Goal: Task Accomplishment & Management: Use online tool/utility

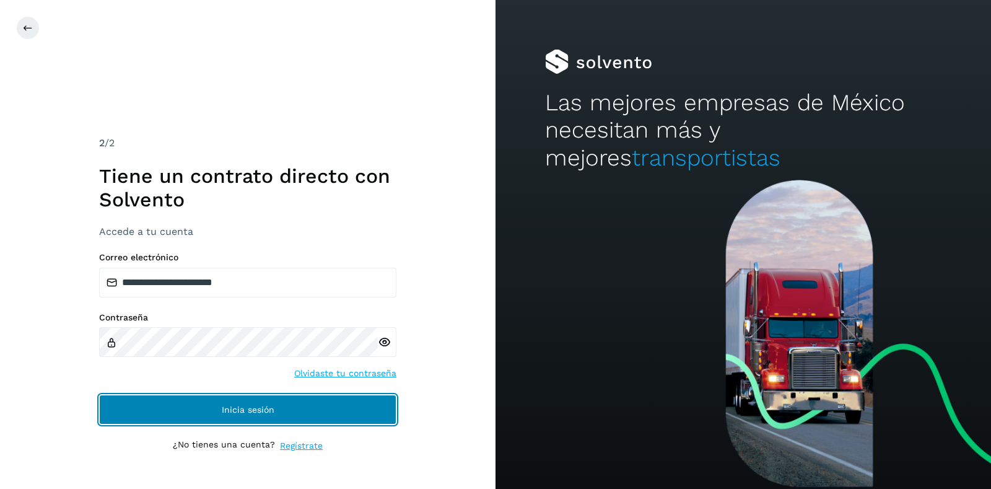
click at [258, 405] on span "Inicia sesión" at bounding box center [248, 409] width 53 height 9
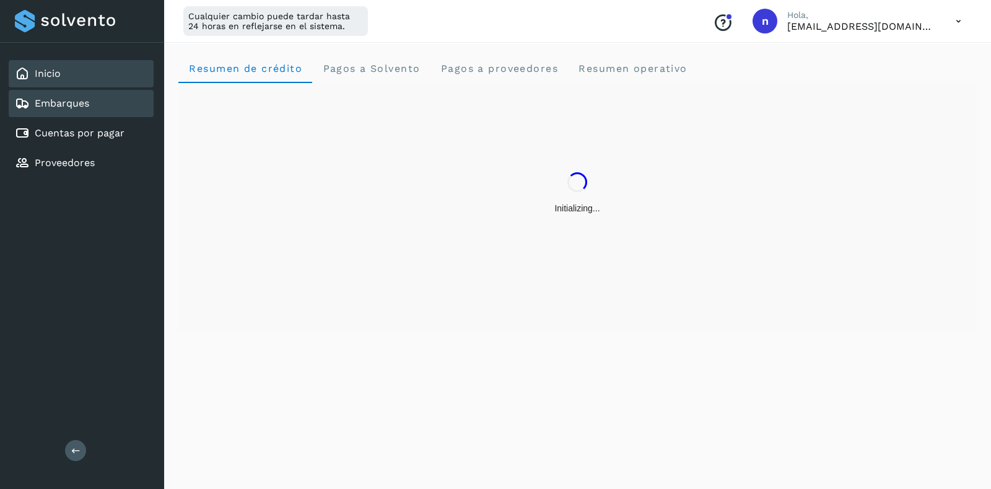
click at [86, 103] on link "Embarques" at bounding box center [62, 103] width 55 height 12
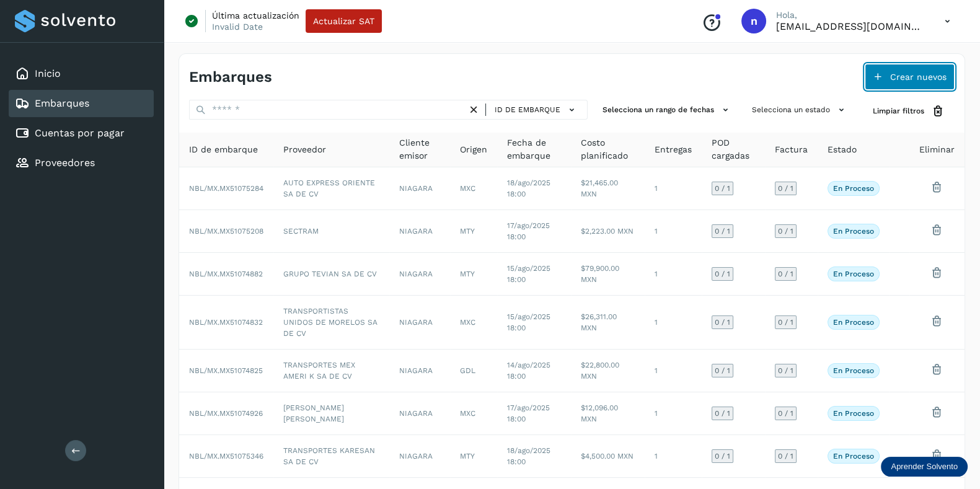
click at [894, 79] on span "Crear nuevos" at bounding box center [918, 76] width 56 height 9
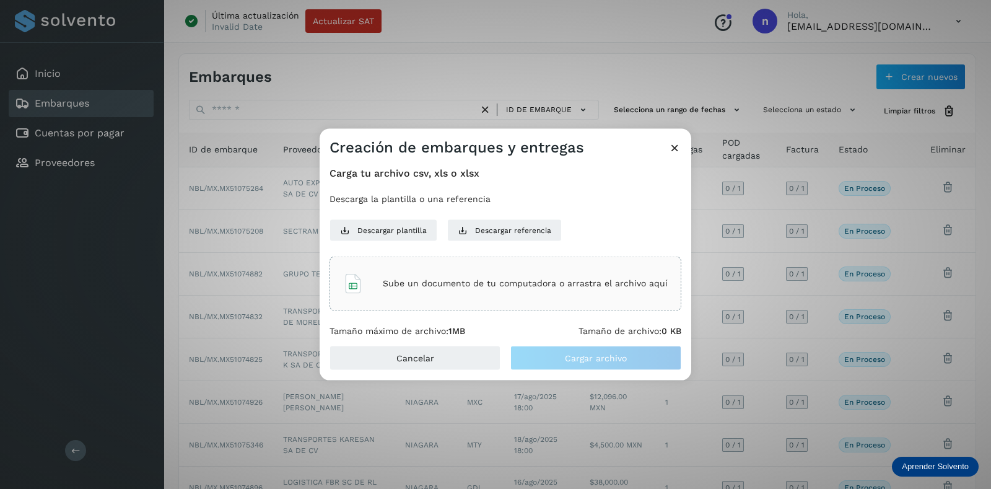
click at [532, 282] on p "Sube un documento de tu computadora o arrastra el archivo aquí" at bounding box center [525, 283] width 285 height 11
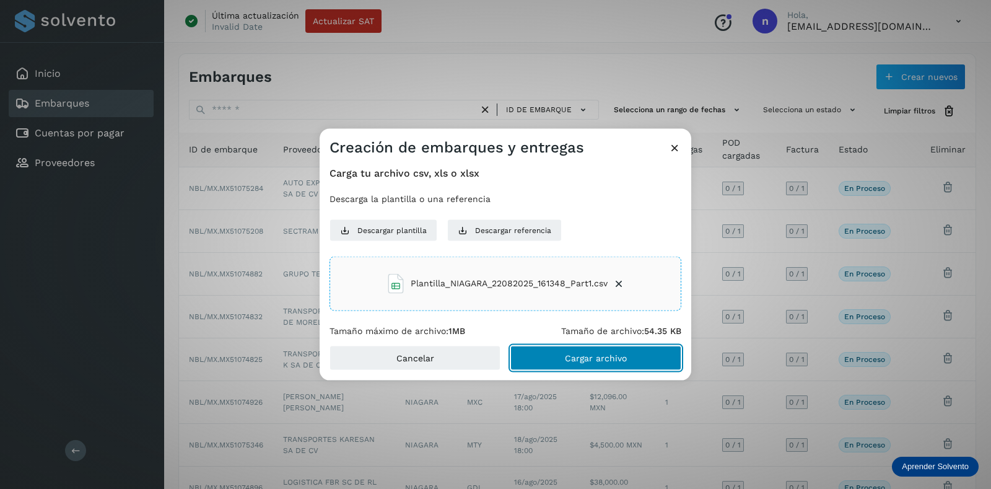
click at [635, 359] on button "Cargar archivo" at bounding box center [596, 358] width 171 height 25
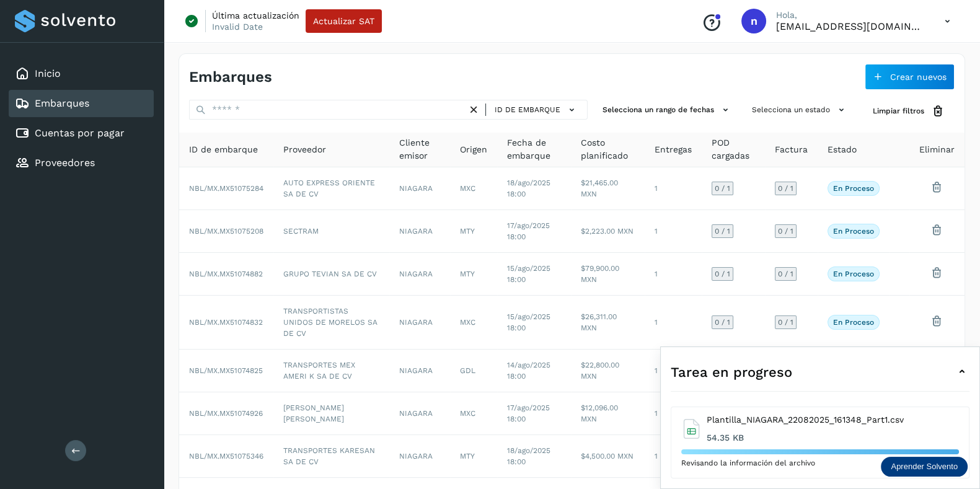
scroll to position [163, 0]
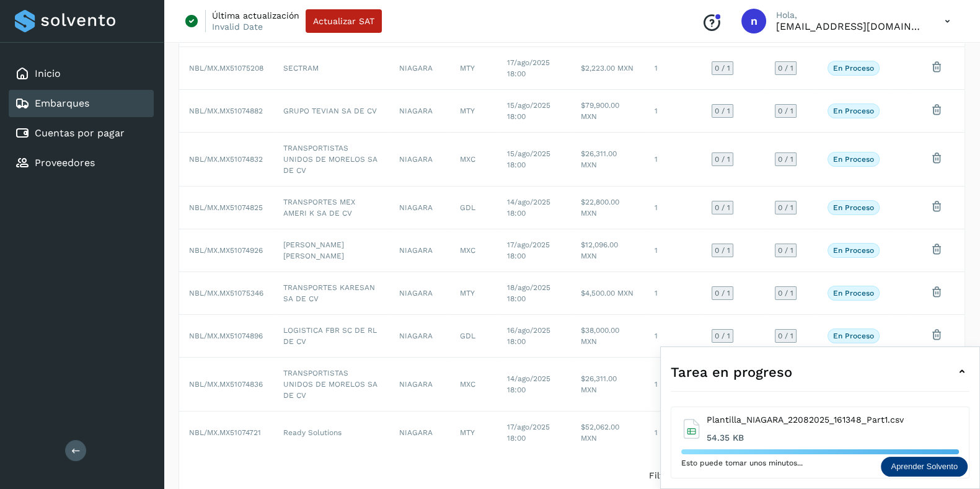
click at [960, 369] on icon at bounding box center [961, 371] width 15 height 15
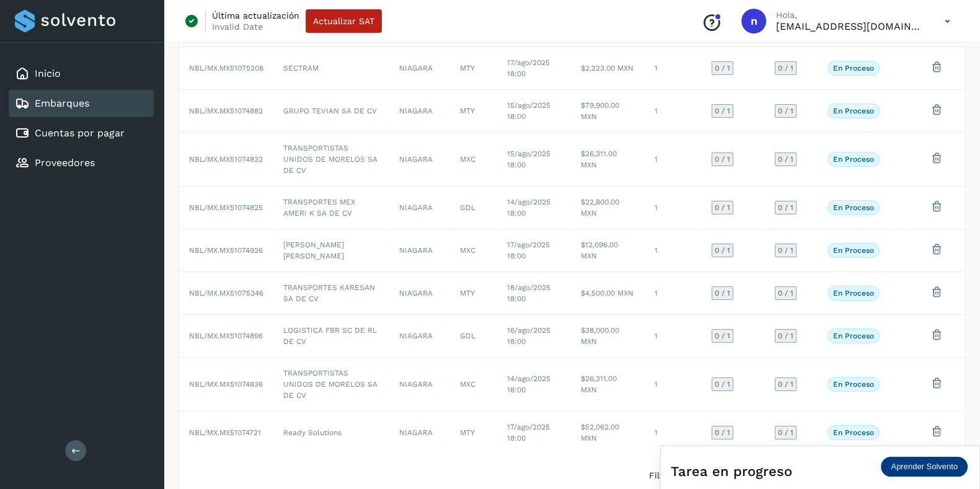
click at [825, 470] on div "Tarea en progreso" at bounding box center [819, 471] width 299 height 30
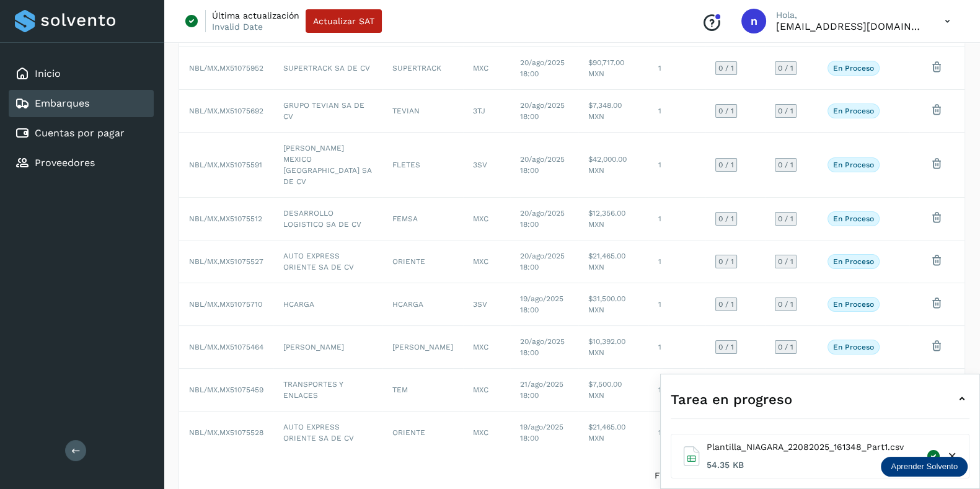
click at [951, 451] on icon at bounding box center [952, 456] width 13 height 13
